Goal: Find specific page/section: Locate item on page

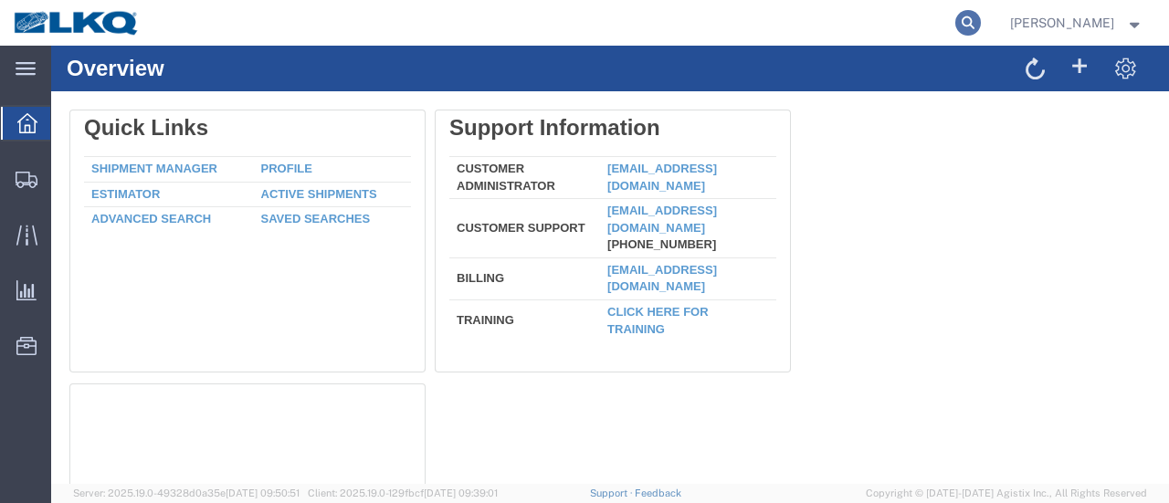
click at [981, 23] on icon at bounding box center [968, 23] width 26 height 26
type input "56495287"
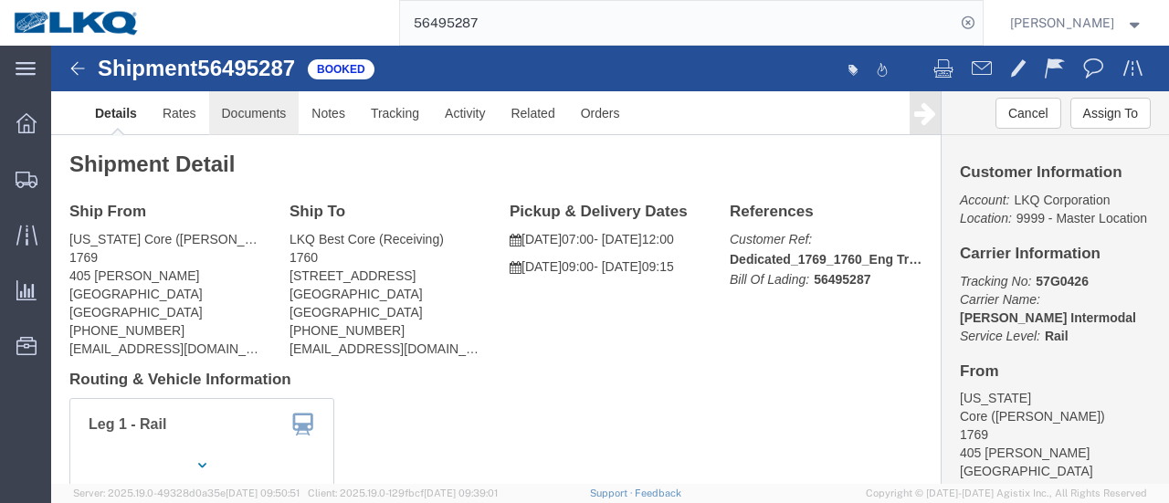
click link "Documents"
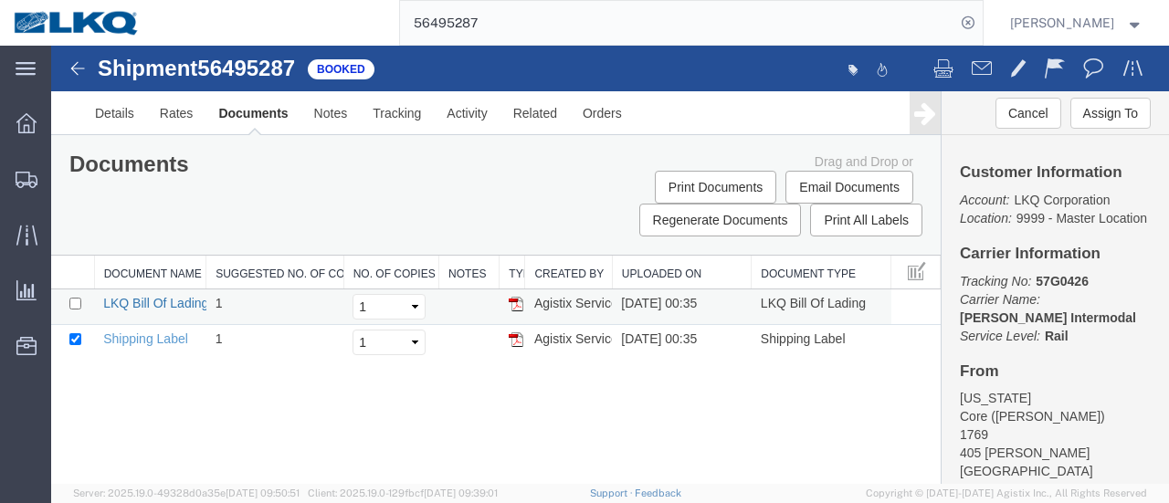
click at [153, 302] on link "LKQ Bill Of Lading" at bounding box center [155, 303] width 105 height 15
